Goal: Browse casually: Explore the website without a specific task or goal

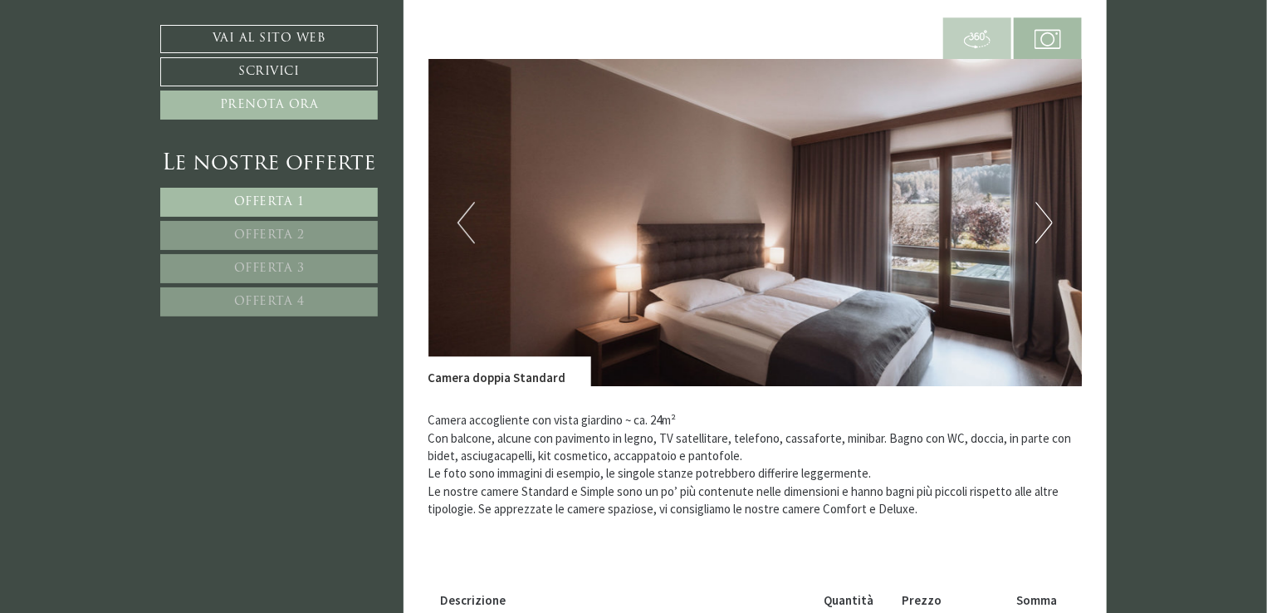
scroll to position [2325, 0]
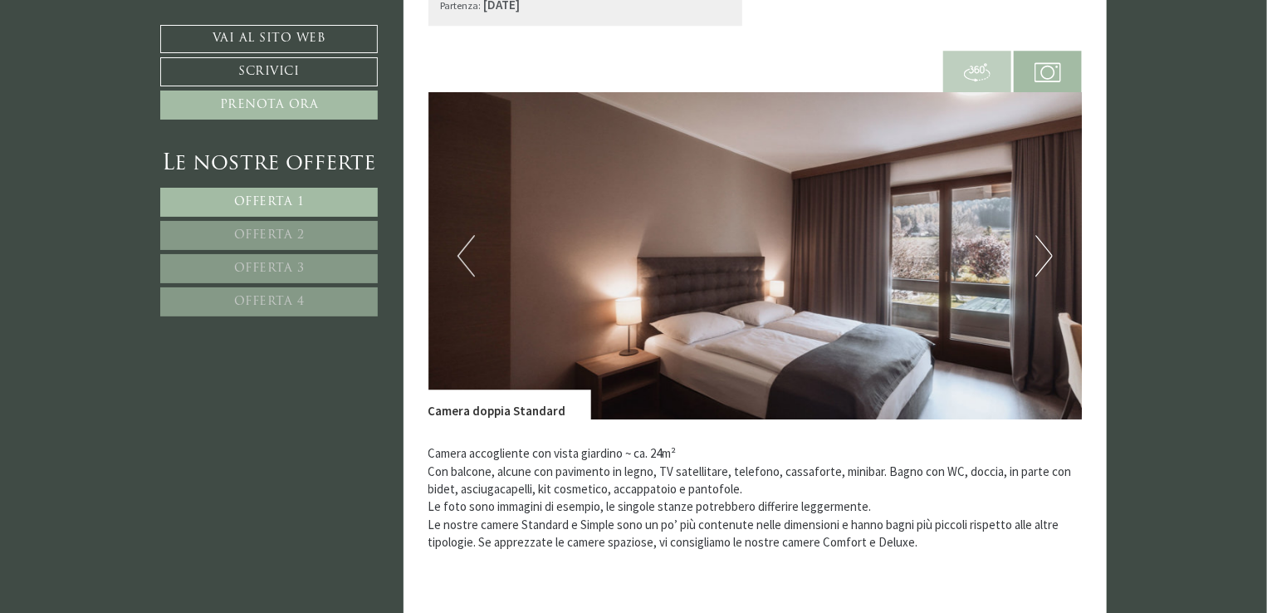
click at [1049, 259] on button "Next" at bounding box center [1043, 256] width 17 height 42
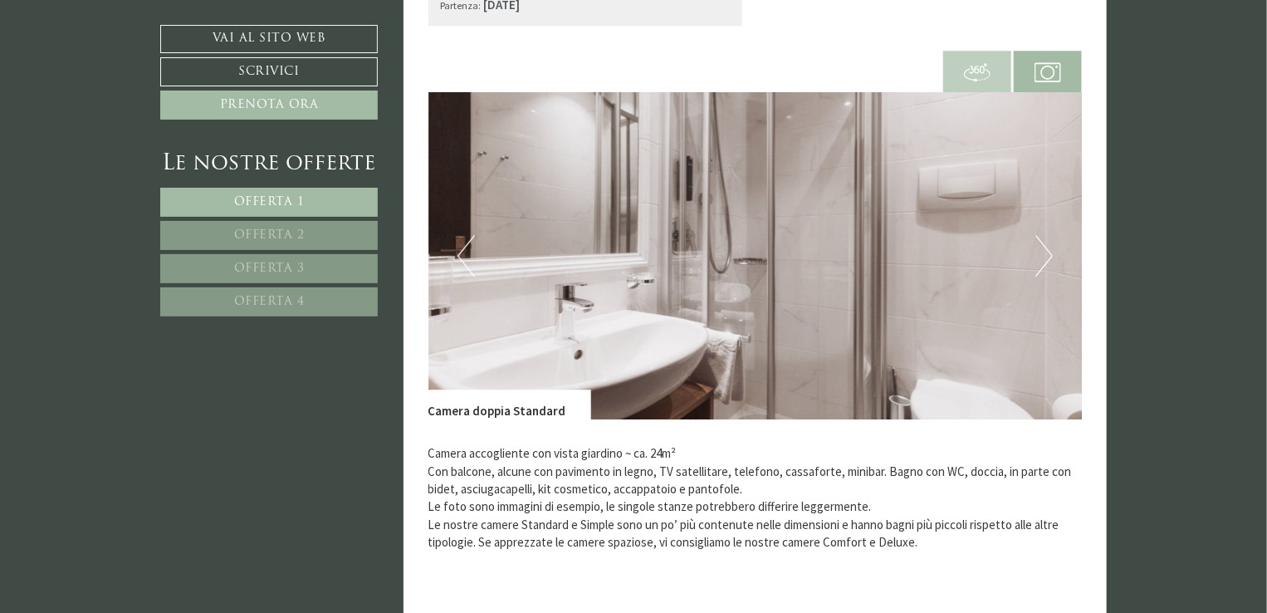
click at [1049, 259] on button "Next" at bounding box center [1043, 256] width 17 height 42
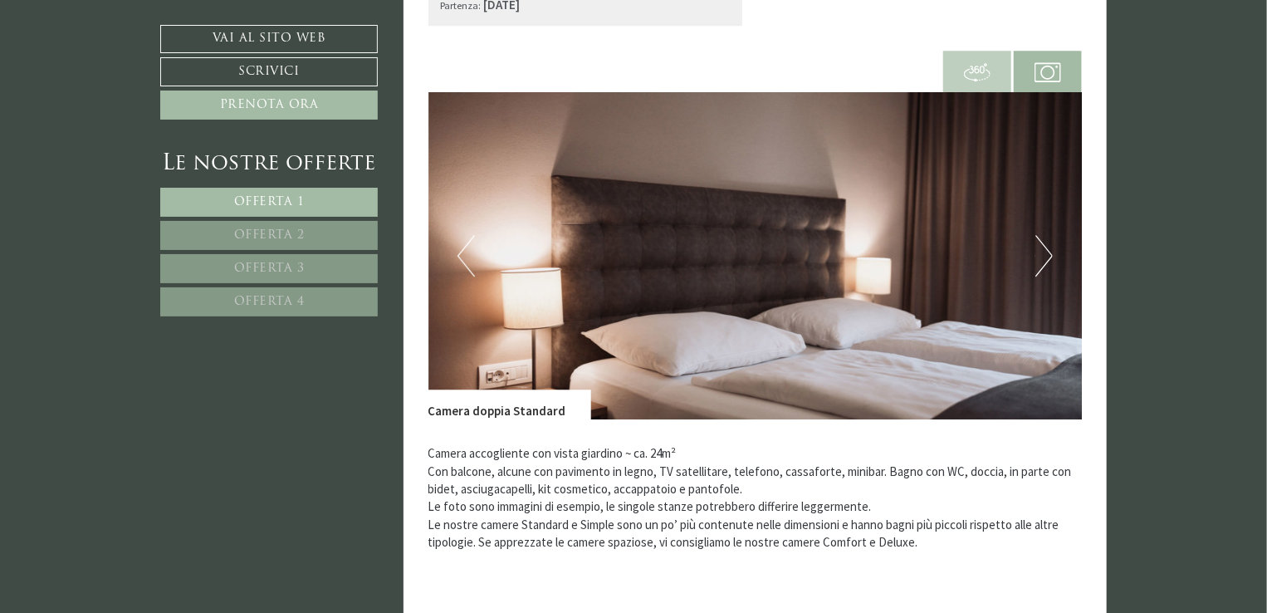
click at [1049, 259] on button "Next" at bounding box center [1043, 256] width 17 height 42
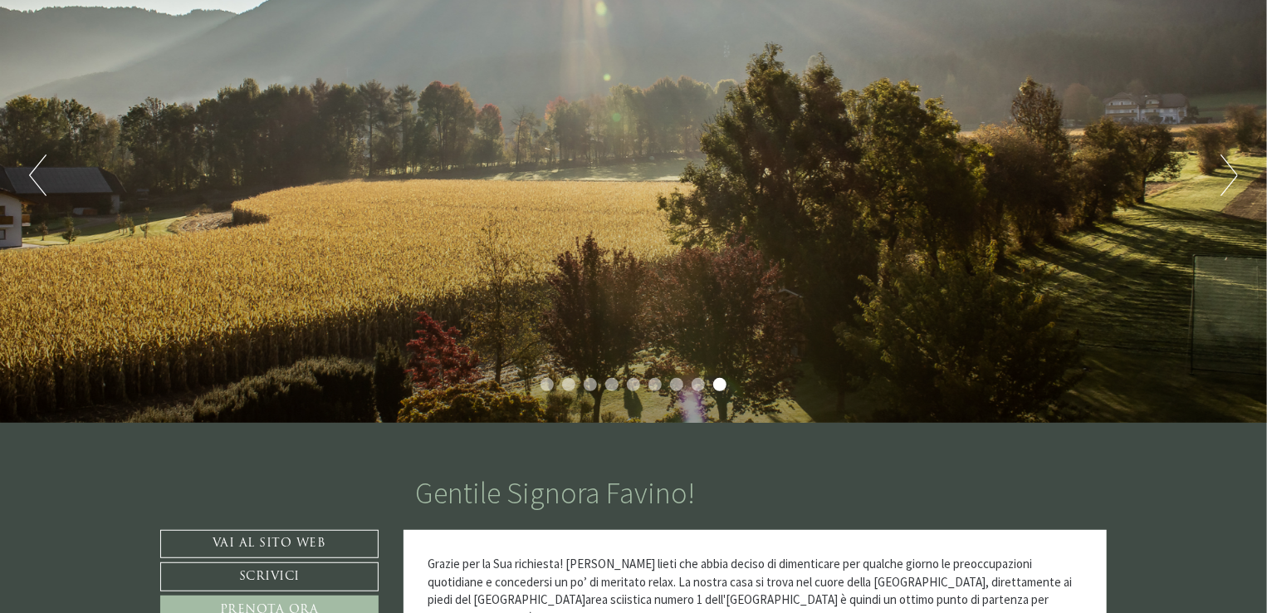
scroll to position [249, 0]
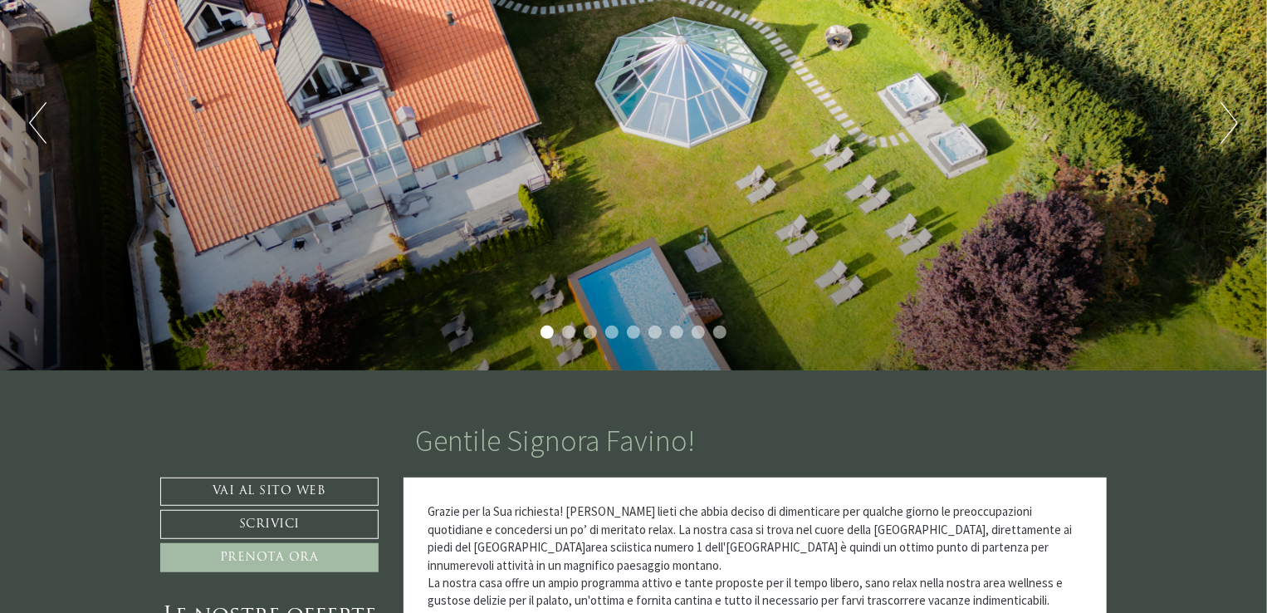
click at [1222, 117] on button "Next" at bounding box center [1229, 123] width 17 height 42
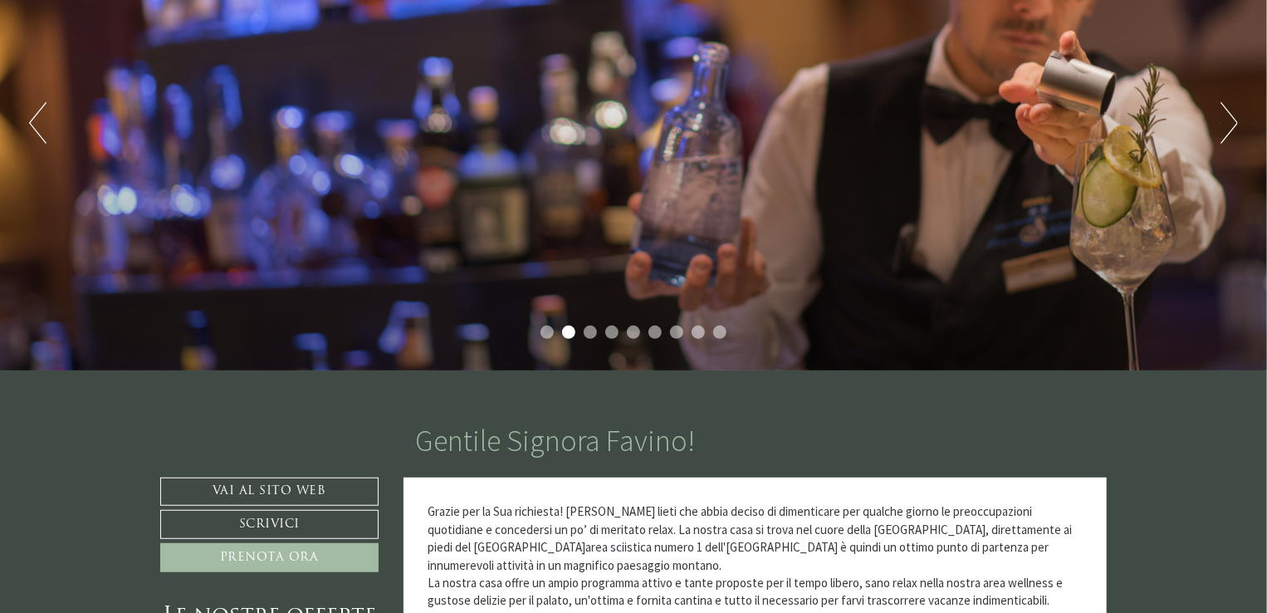
click at [1222, 117] on button "Next" at bounding box center [1229, 123] width 17 height 42
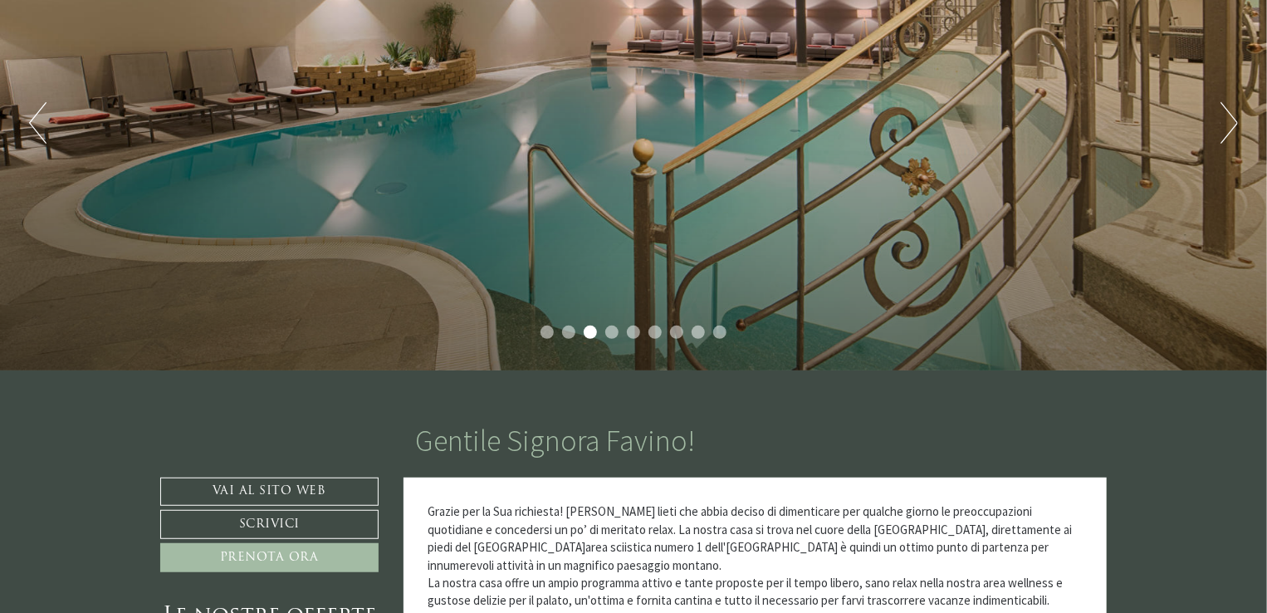
click at [1222, 117] on button "Next" at bounding box center [1229, 123] width 17 height 42
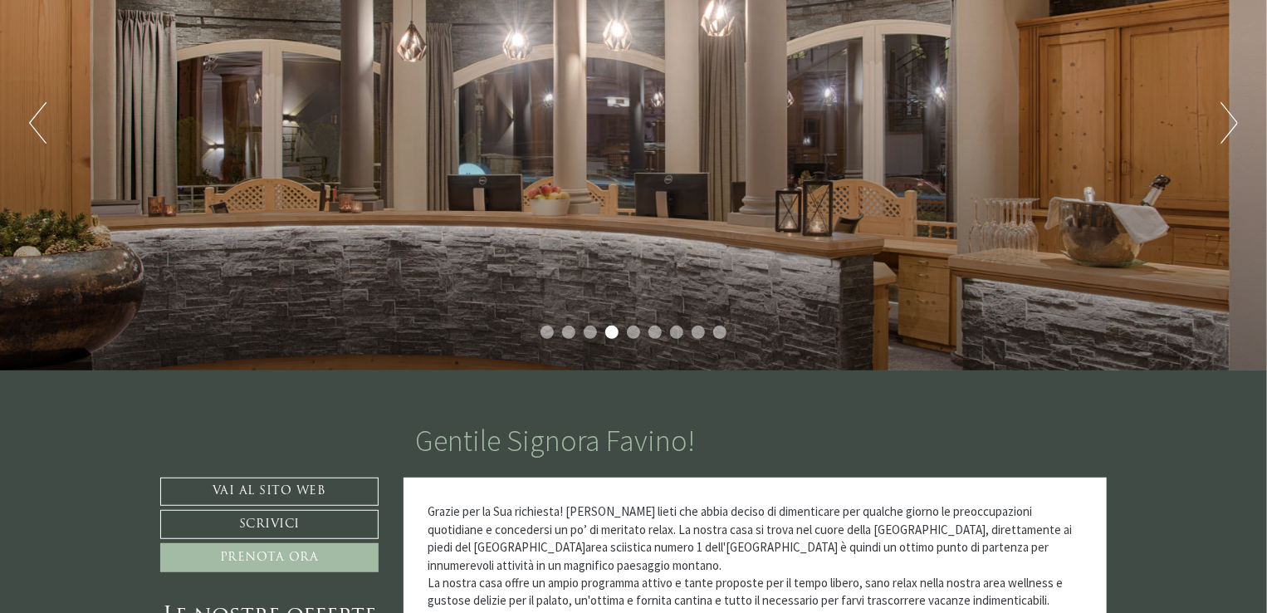
click at [1222, 117] on button "Next" at bounding box center [1229, 123] width 17 height 42
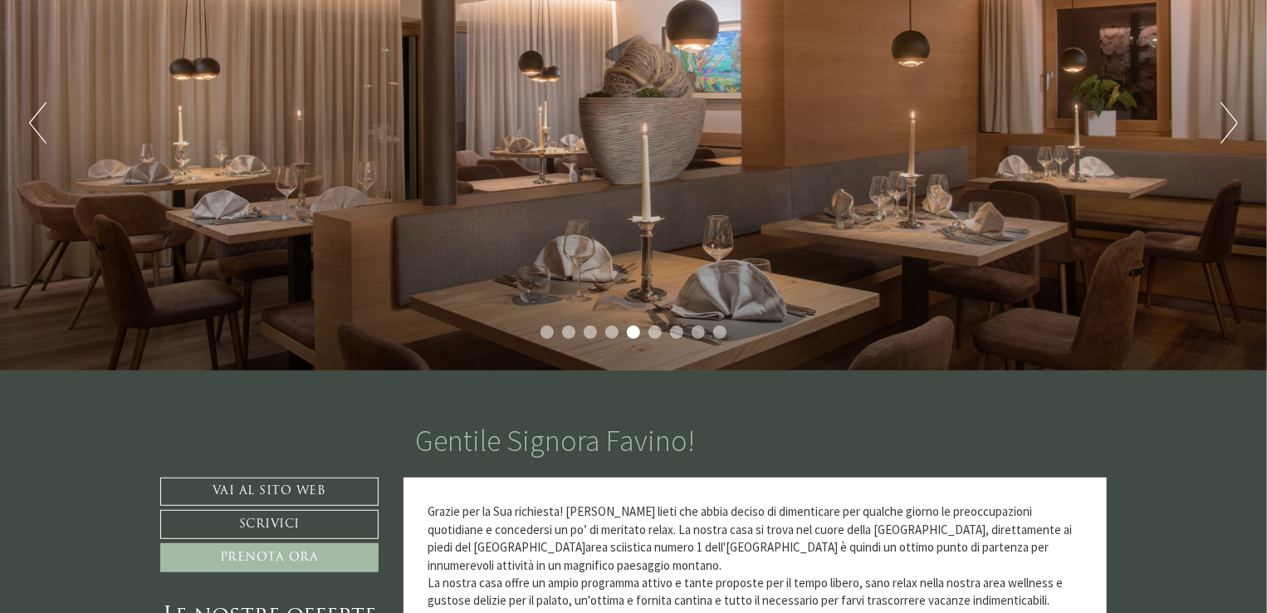
click at [1222, 117] on button "Next" at bounding box center [1229, 123] width 17 height 42
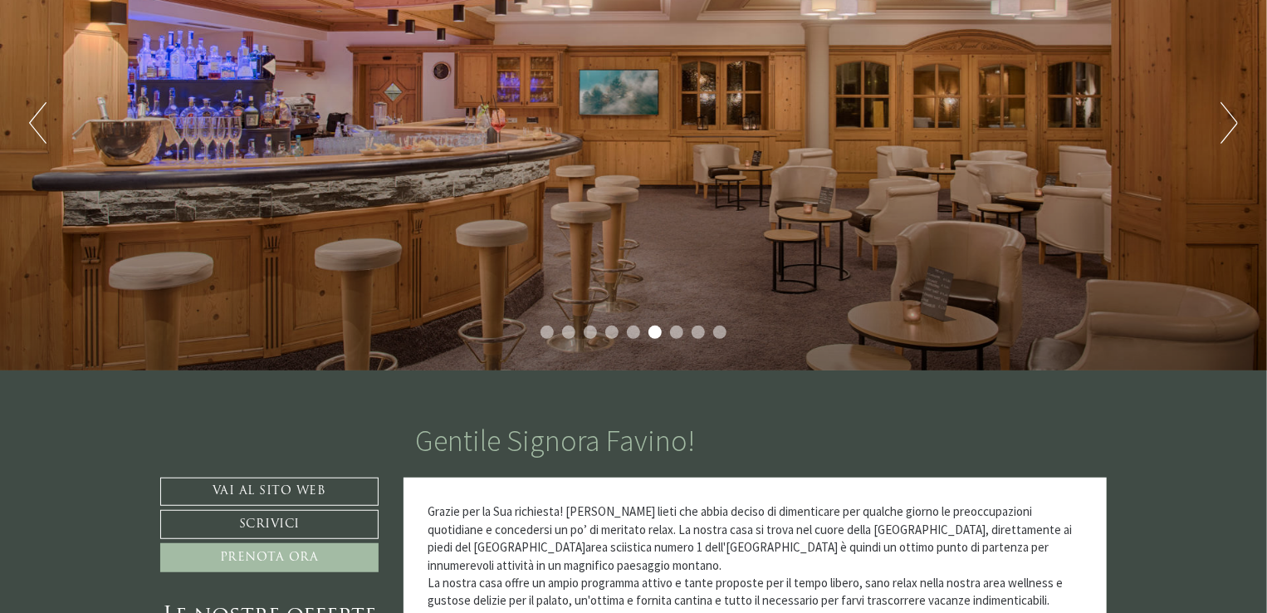
click at [1222, 117] on button "Next" at bounding box center [1229, 123] width 17 height 42
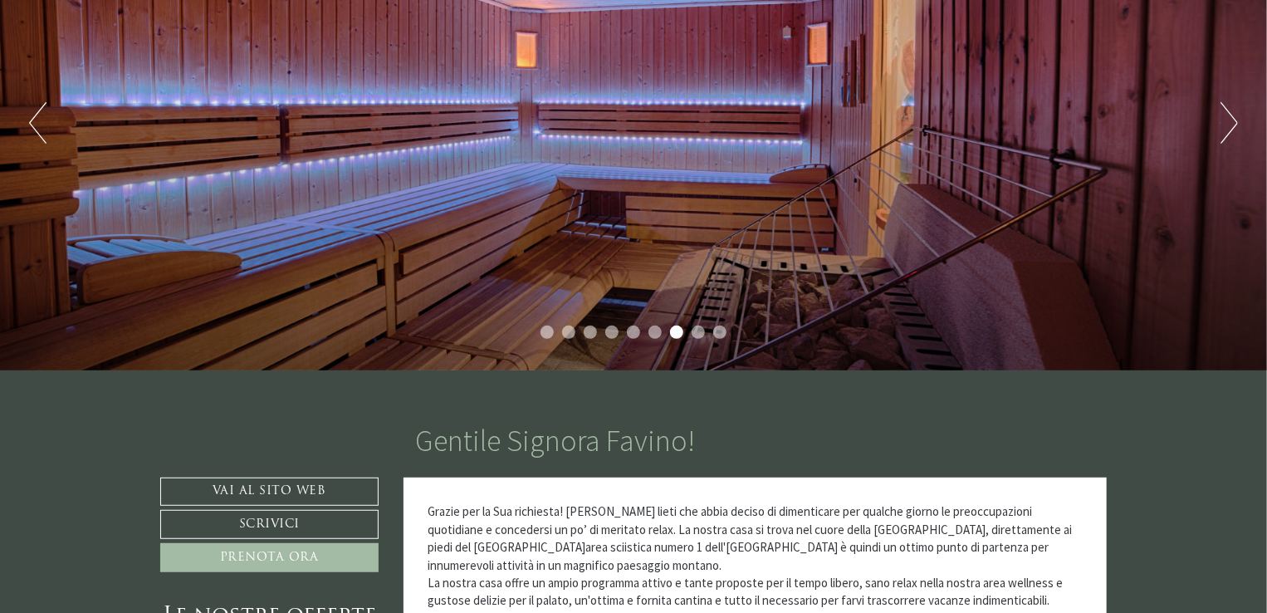
click at [1222, 115] on button "Next" at bounding box center [1229, 123] width 17 height 42
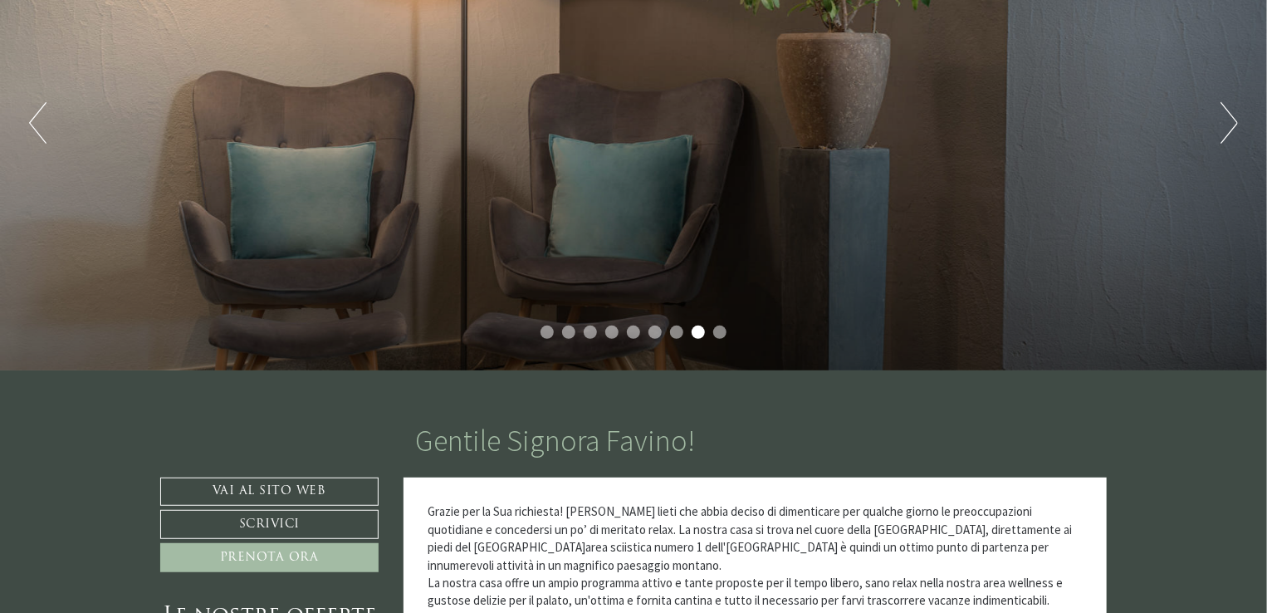
click at [1236, 118] on button "Next" at bounding box center [1229, 123] width 17 height 42
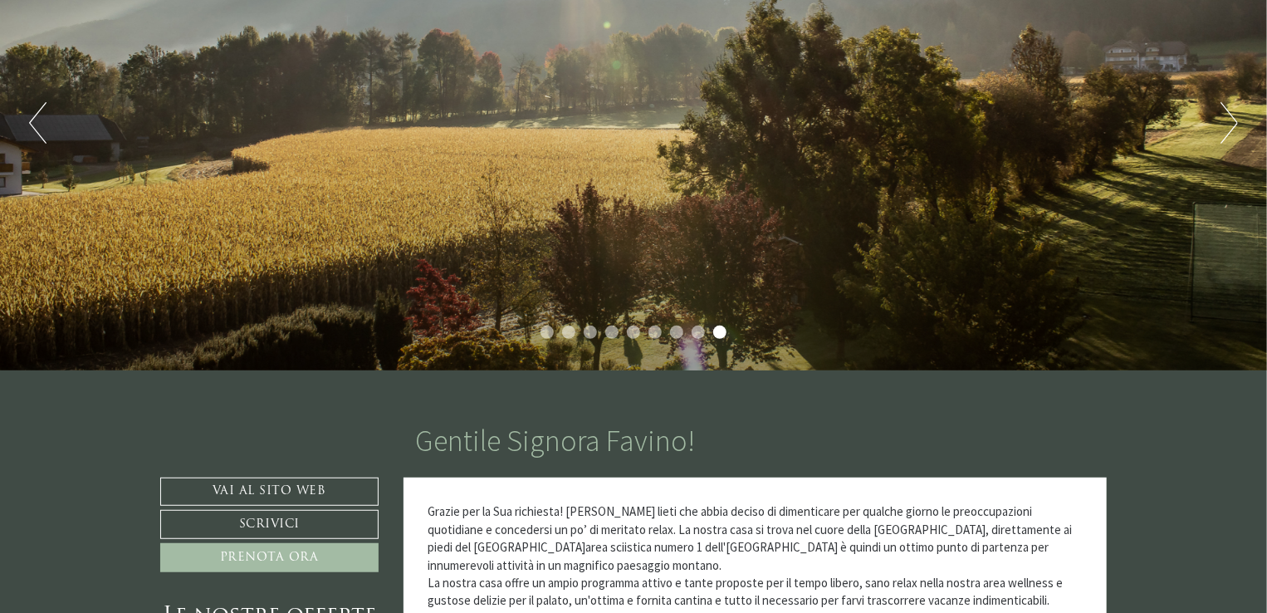
click at [1236, 120] on button "Next" at bounding box center [1229, 123] width 17 height 42
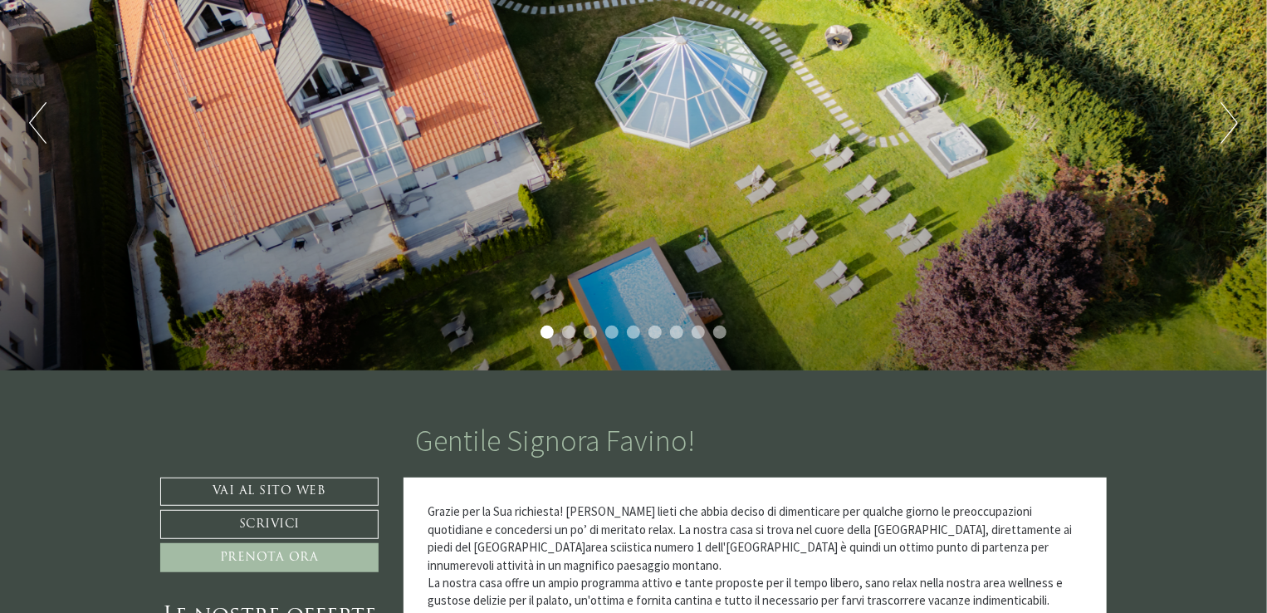
click at [1236, 120] on button "Next" at bounding box center [1229, 123] width 17 height 42
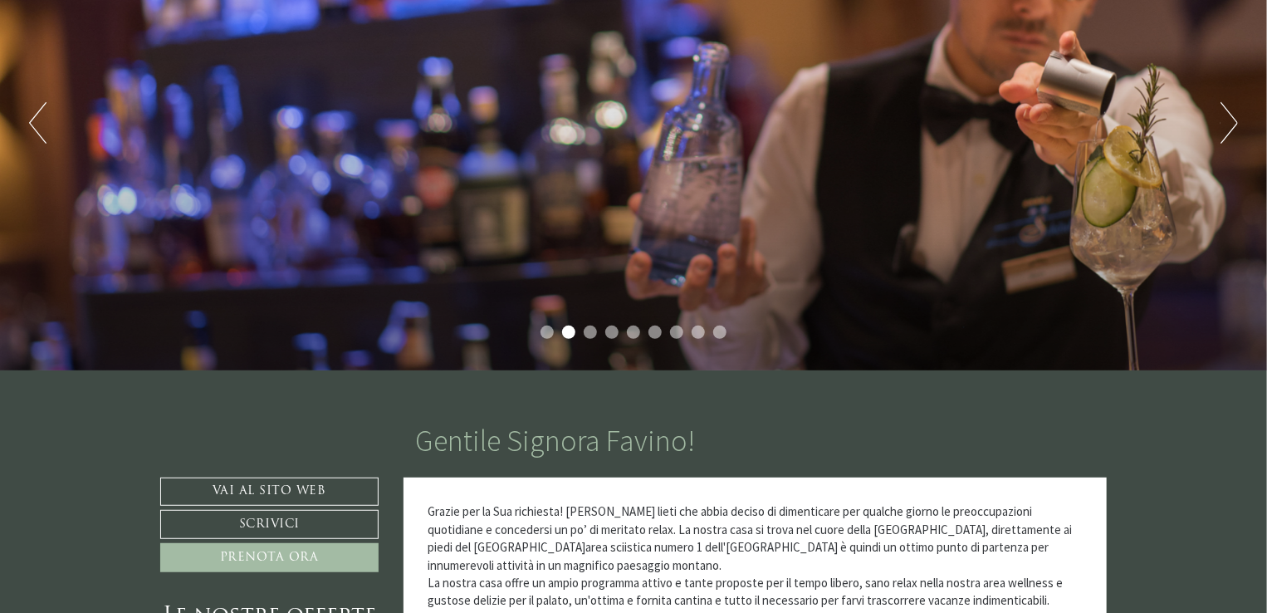
click at [1236, 120] on button "Next" at bounding box center [1229, 123] width 17 height 42
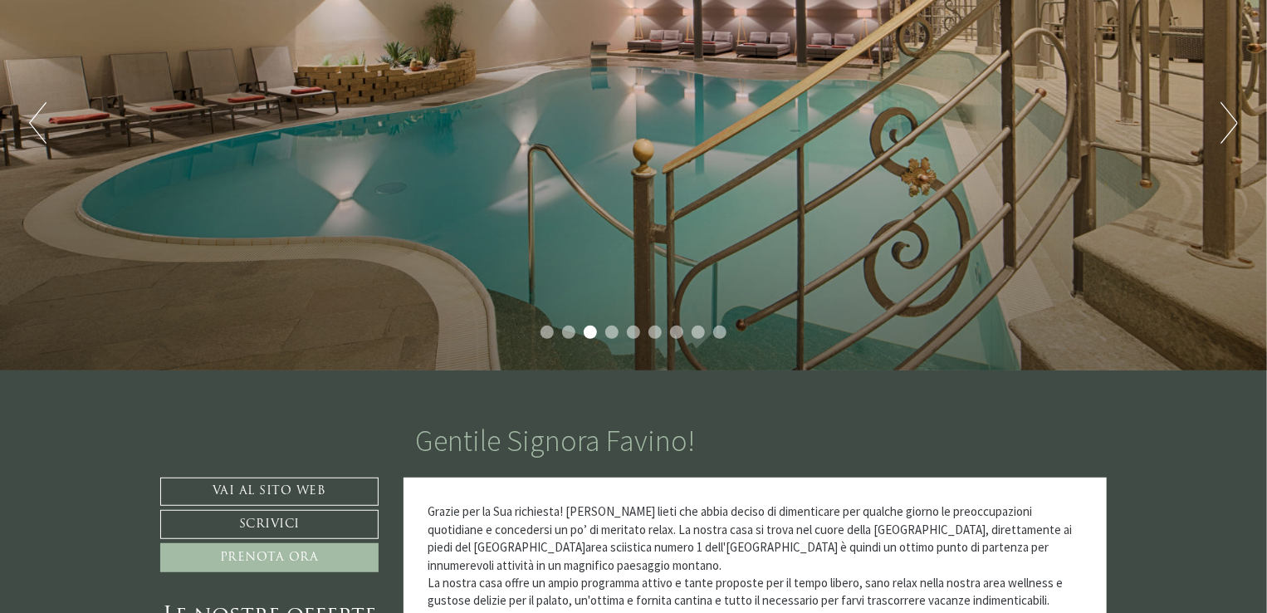
click at [1236, 120] on button "Next" at bounding box center [1229, 123] width 17 height 42
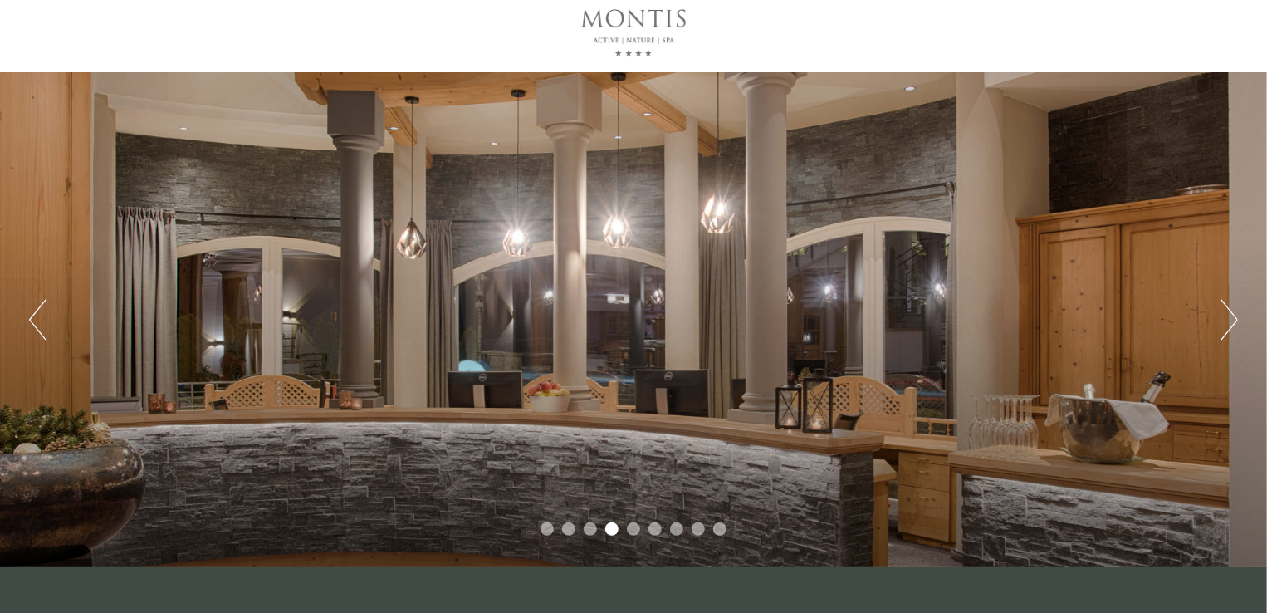
scroll to position [0, 0]
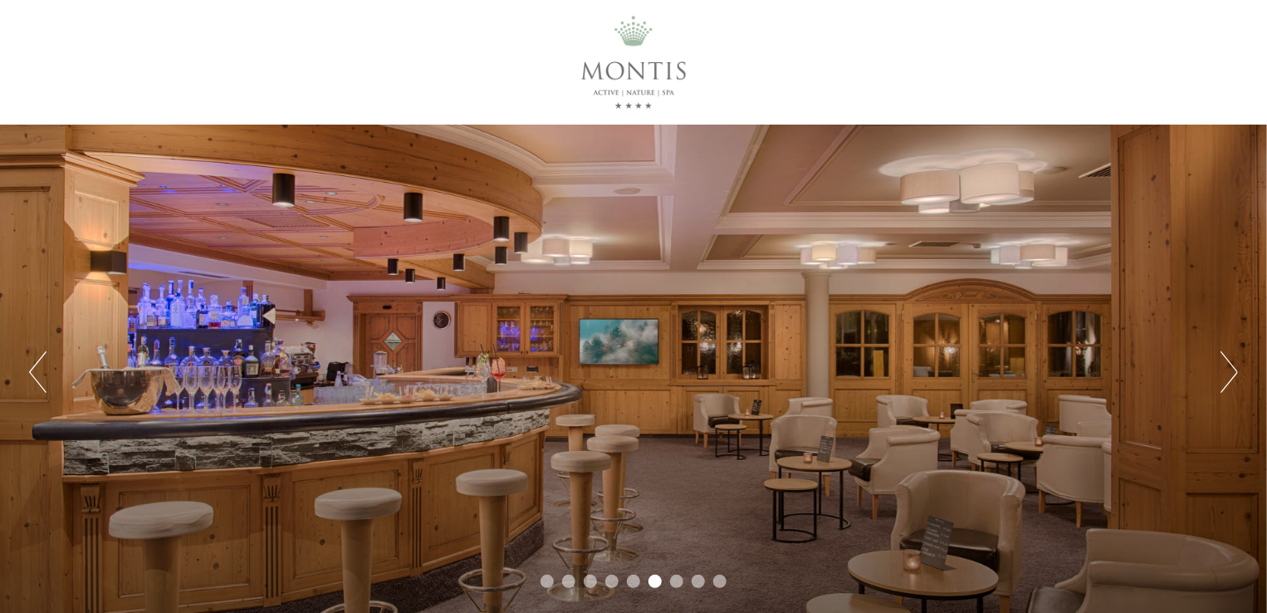
click at [1235, 371] on button "Next" at bounding box center [1229, 372] width 17 height 42
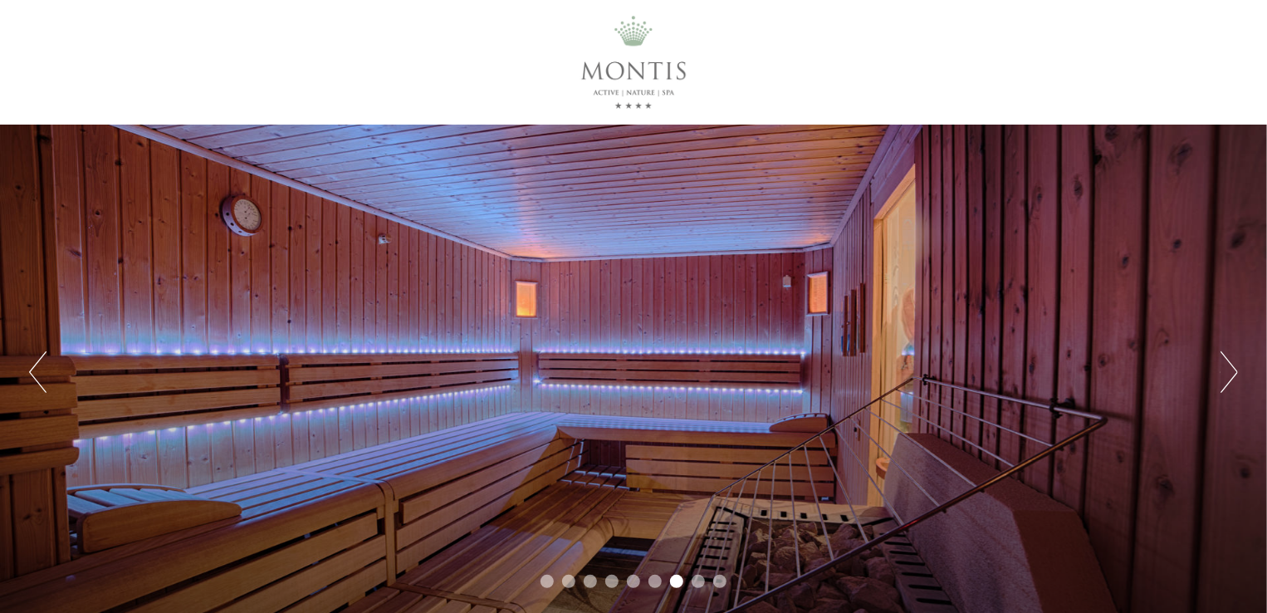
click at [1235, 371] on button "Next" at bounding box center [1229, 372] width 17 height 42
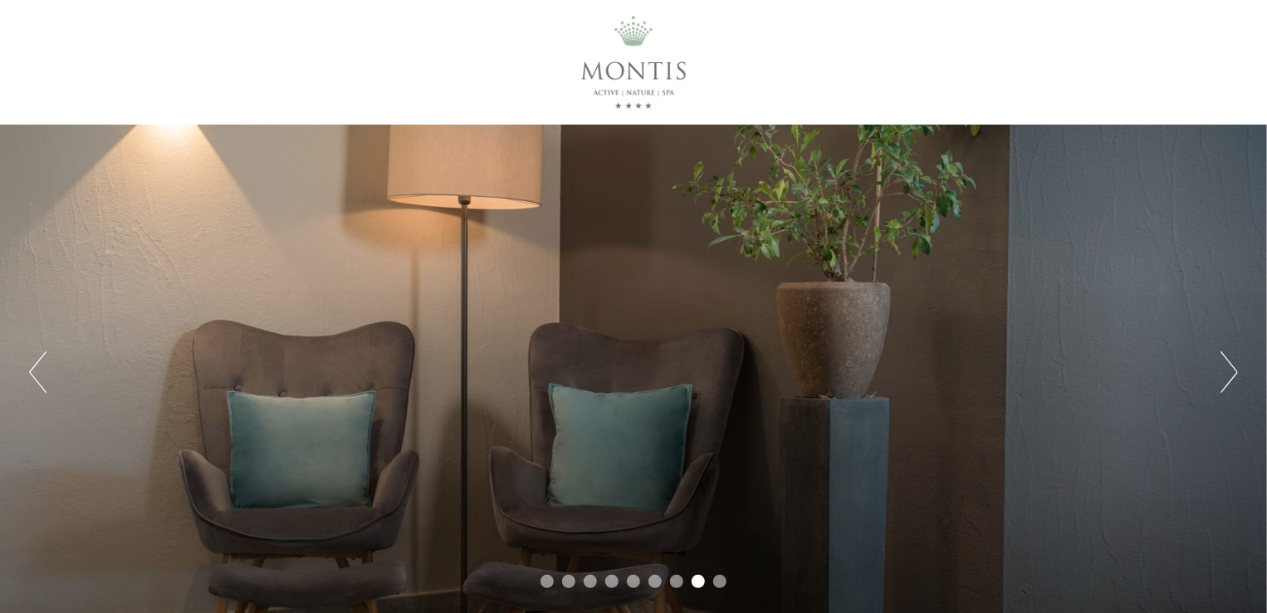
click at [1235, 371] on button "Next" at bounding box center [1229, 372] width 17 height 42
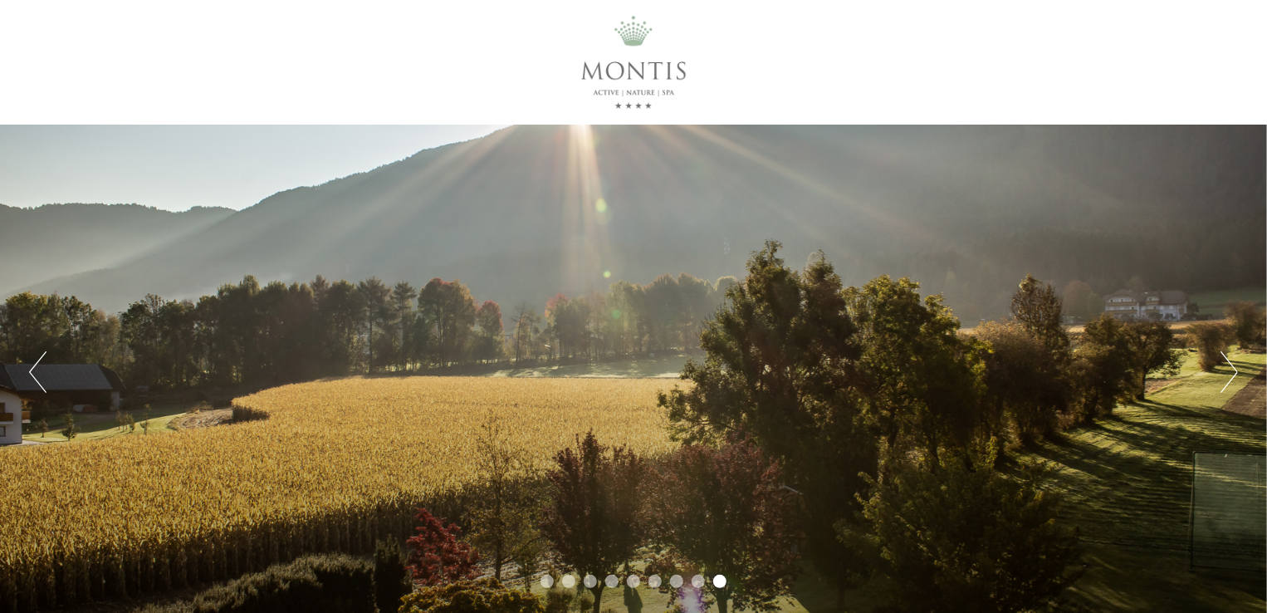
click at [1235, 370] on button "Next" at bounding box center [1229, 372] width 17 height 42
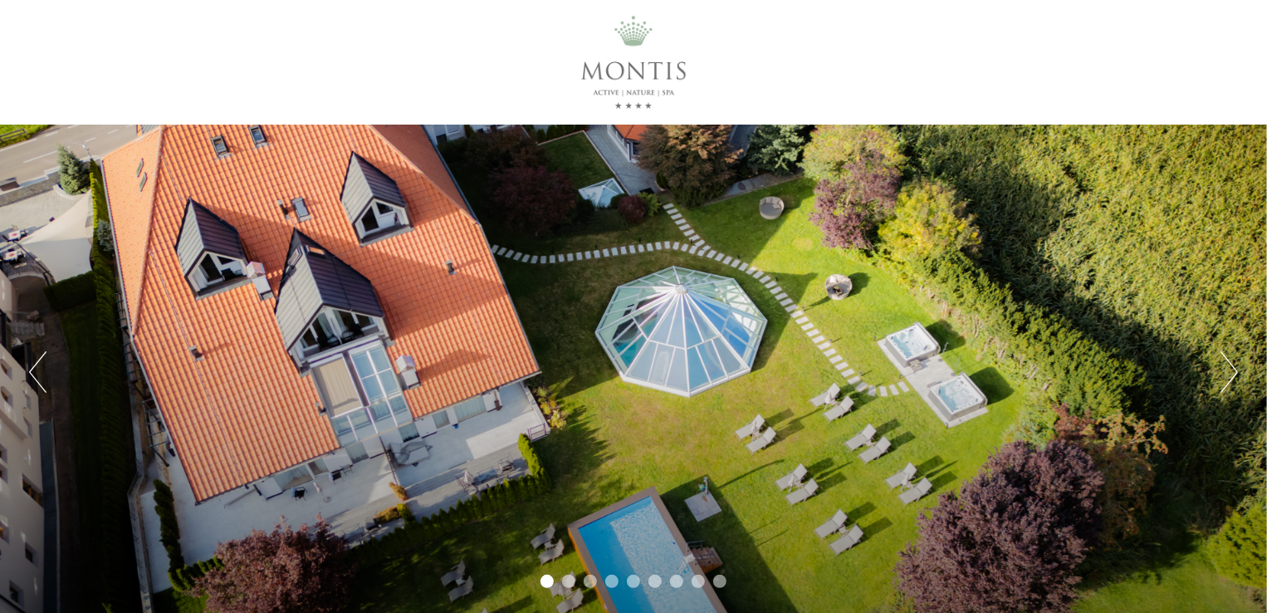
click at [1235, 370] on button "Next" at bounding box center [1229, 372] width 17 height 42
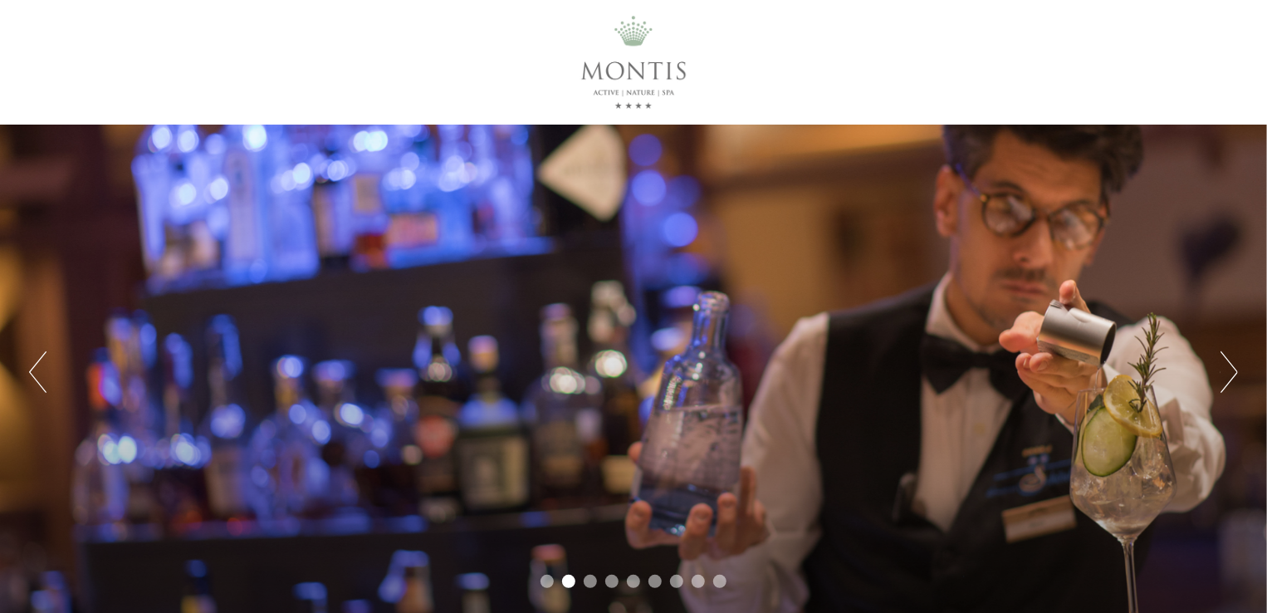
click at [1235, 370] on button "Next" at bounding box center [1229, 372] width 17 height 42
